Goal: Obtain resource: Obtain resource

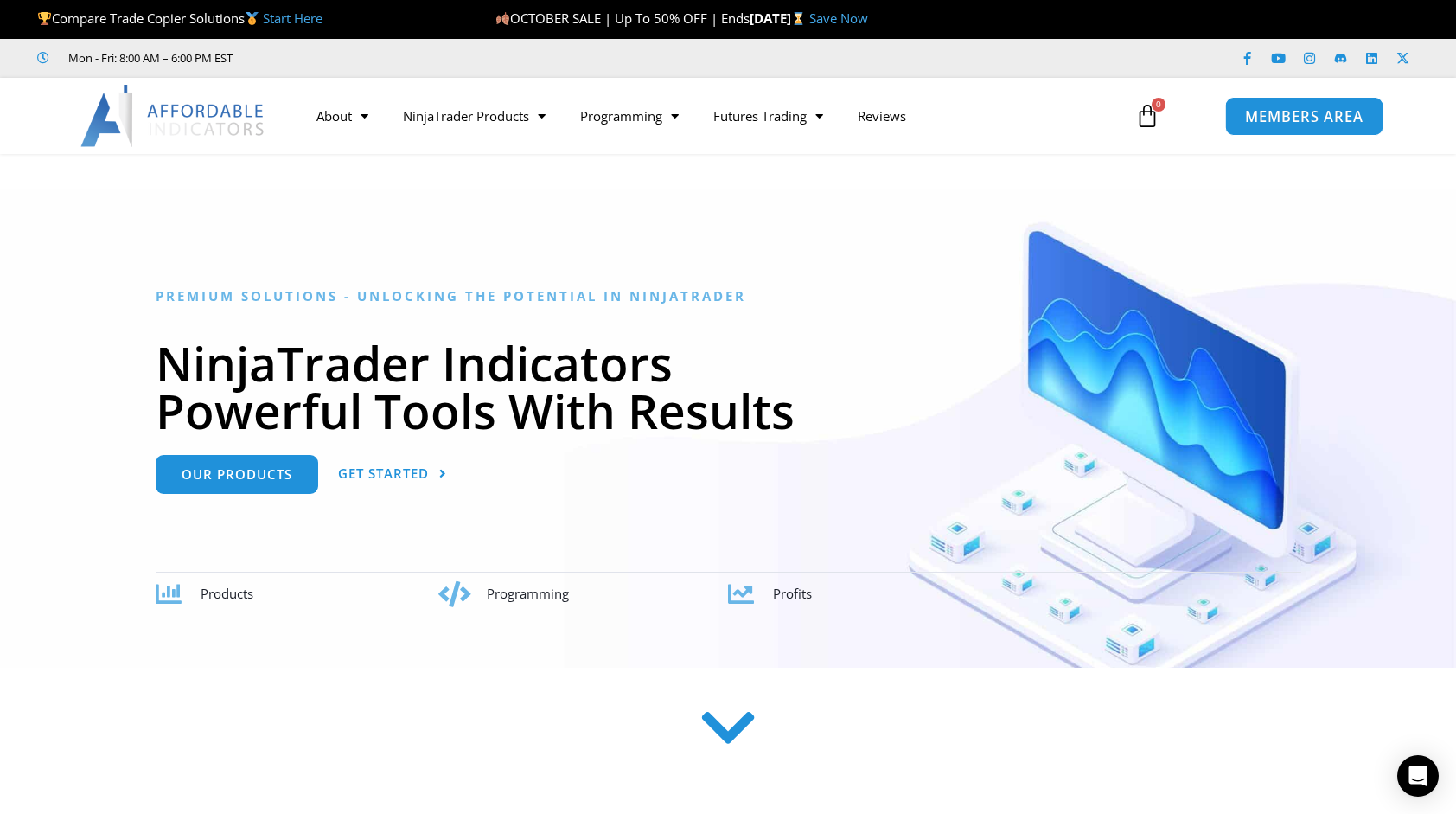
click at [1264, 112] on span "MEMBERS AREA" at bounding box center [1303, 116] width 119 height 14
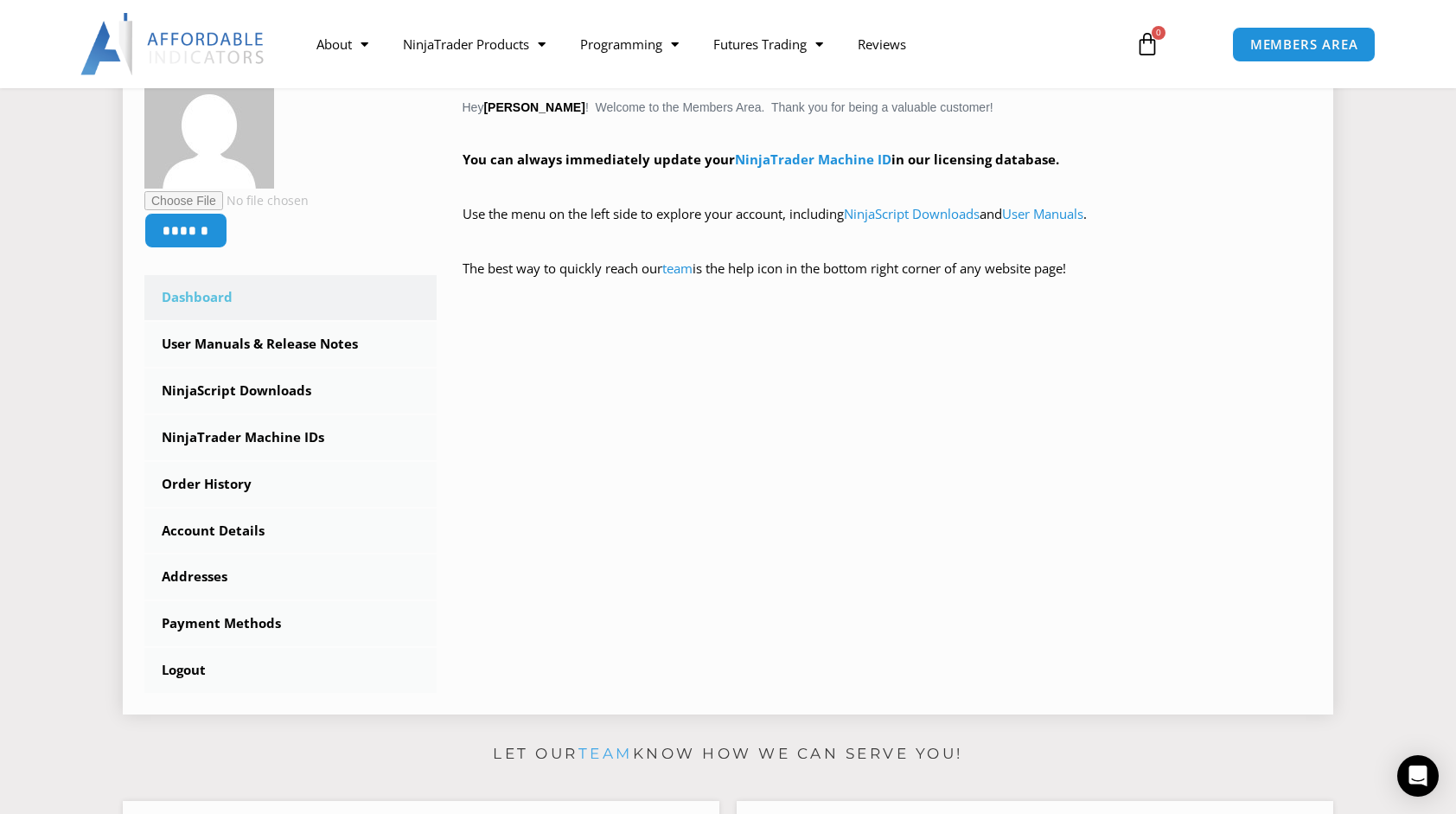
scroll to position [346, 0]
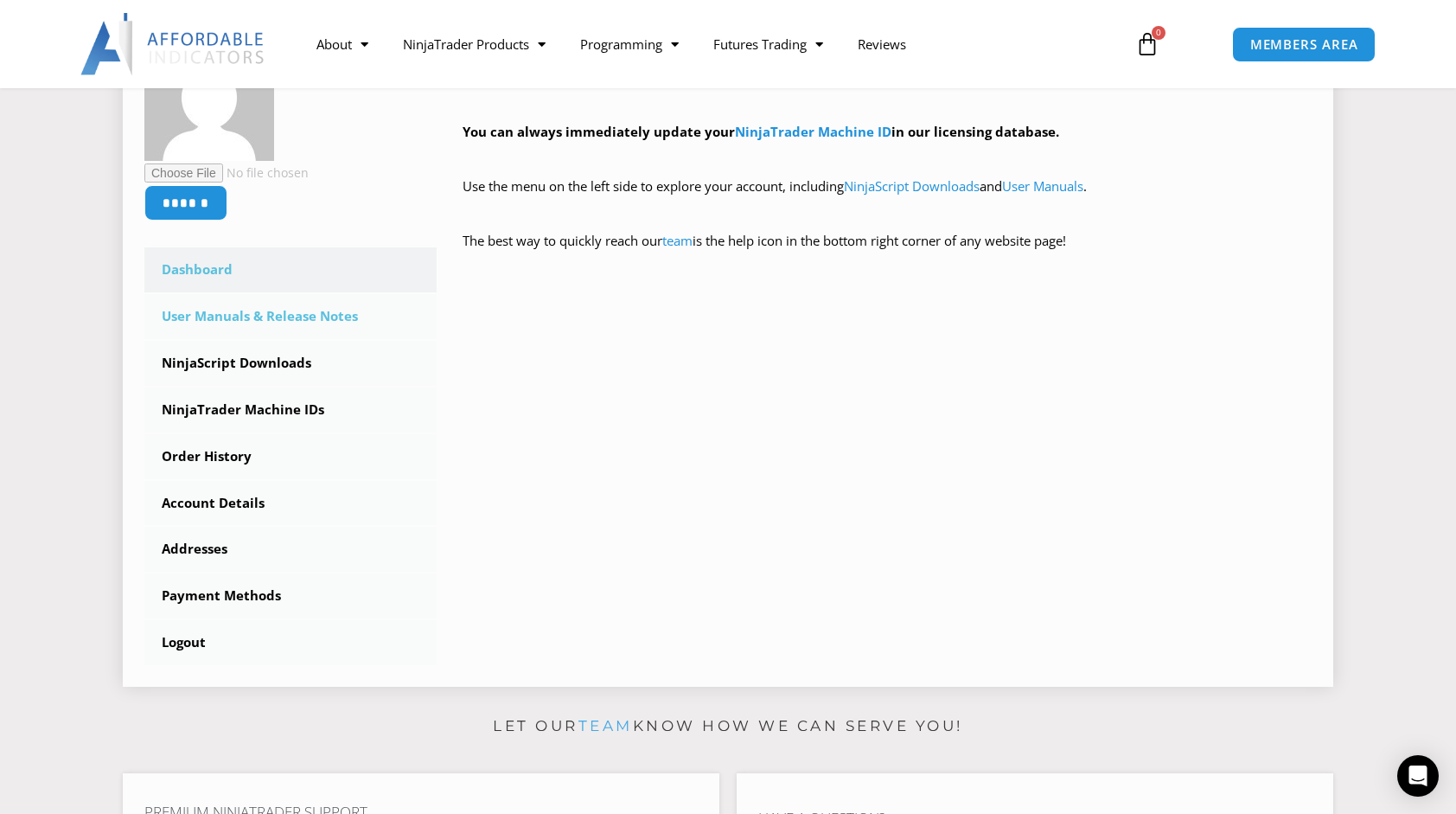
click at [269, 320] on link "User Manuals & Release Notes" at bounding box center [290, 317] width 292 height 45
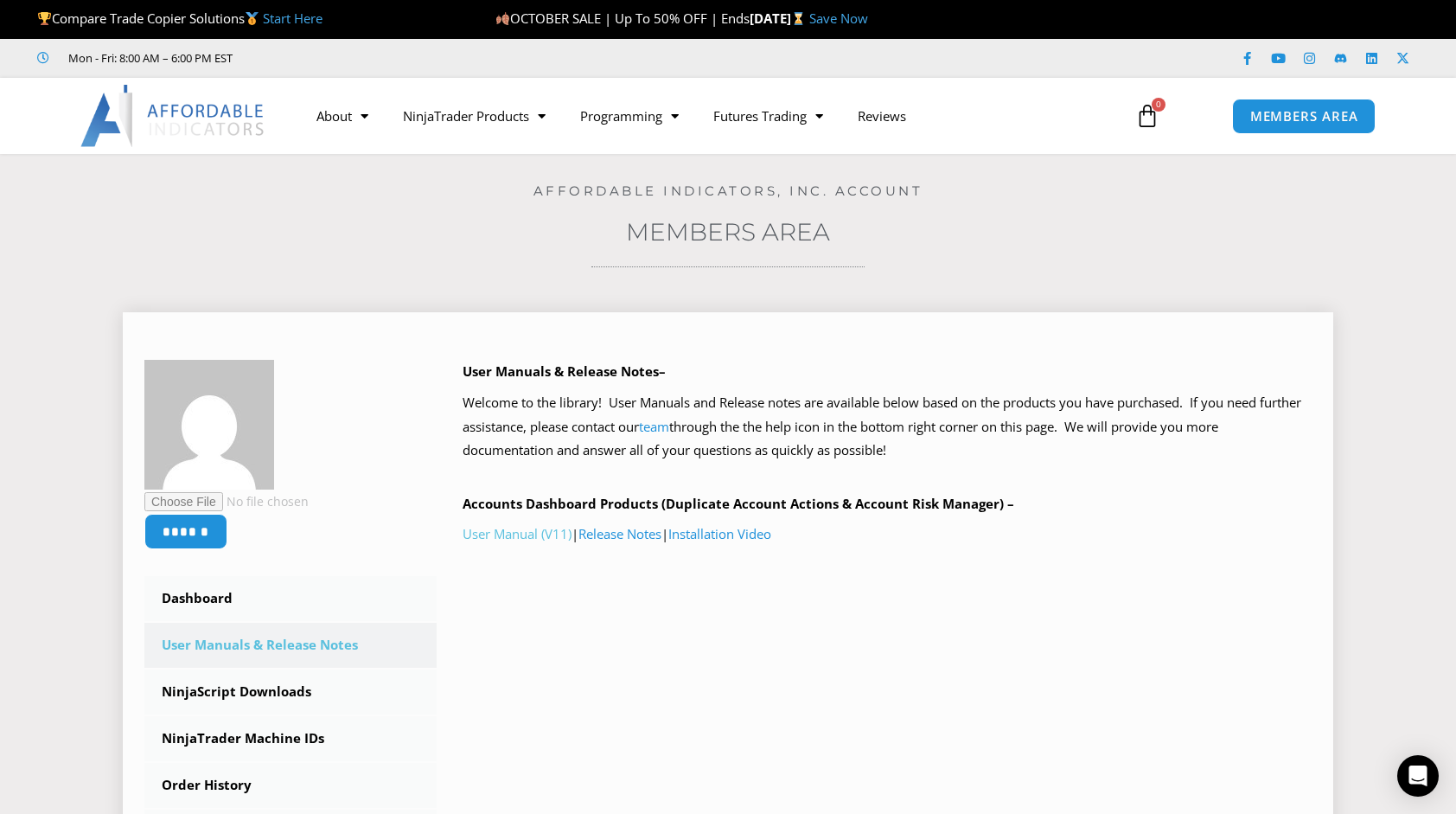
click at [512, 537] on link "User Manual (V11)" at bounding box center [517, 533] width 109 height 17
